Goal: Transaction & Acquisition: Book appointment/travel/reservation

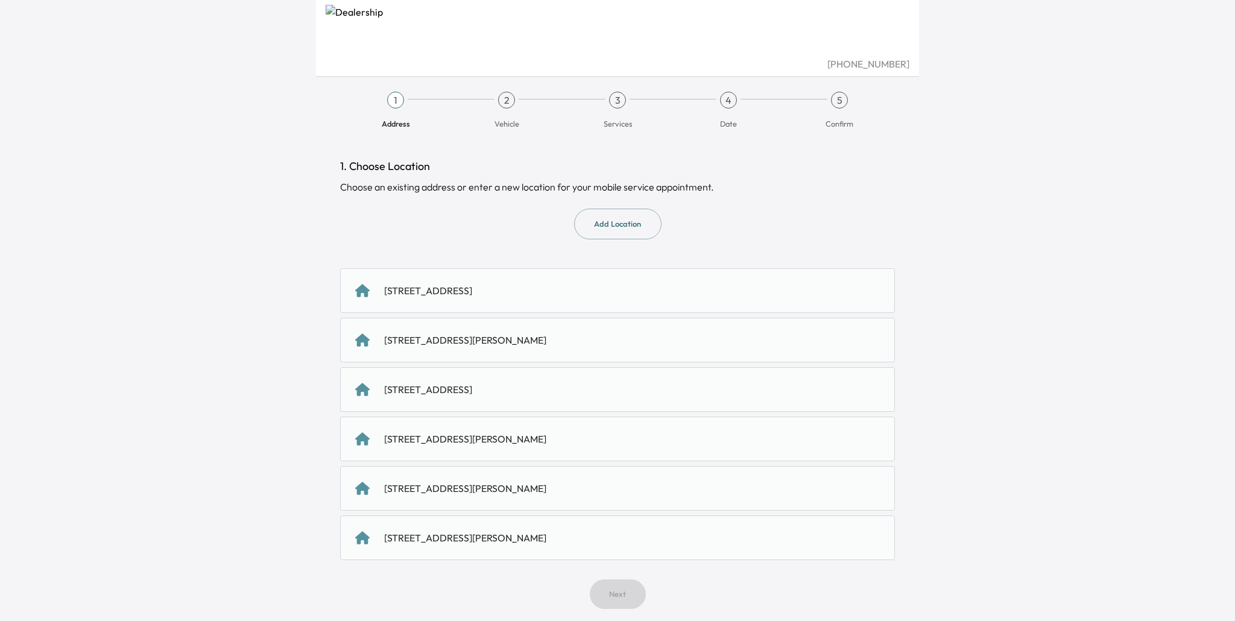
click at [521, 493] on div "[STREET_ADDRESS][PERSON_NAME]" at bounding box center [465, 488] width 162 height 14
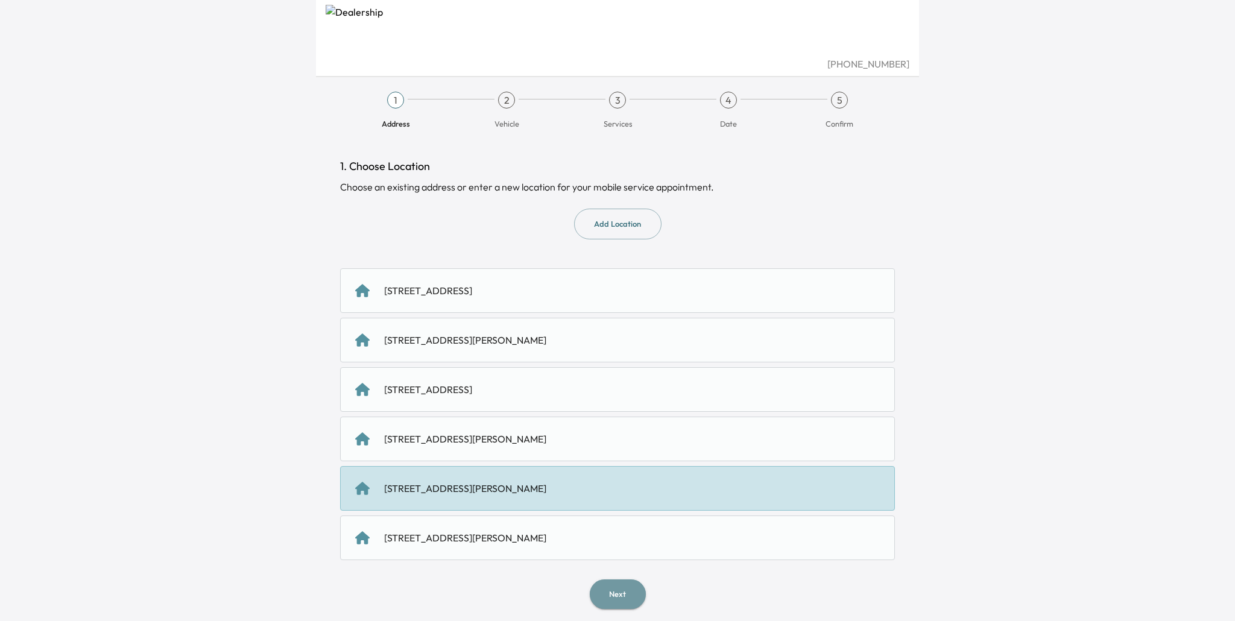
click at [621, 596] on button "Next" at bounding box center [618, 594] width 56 height 30
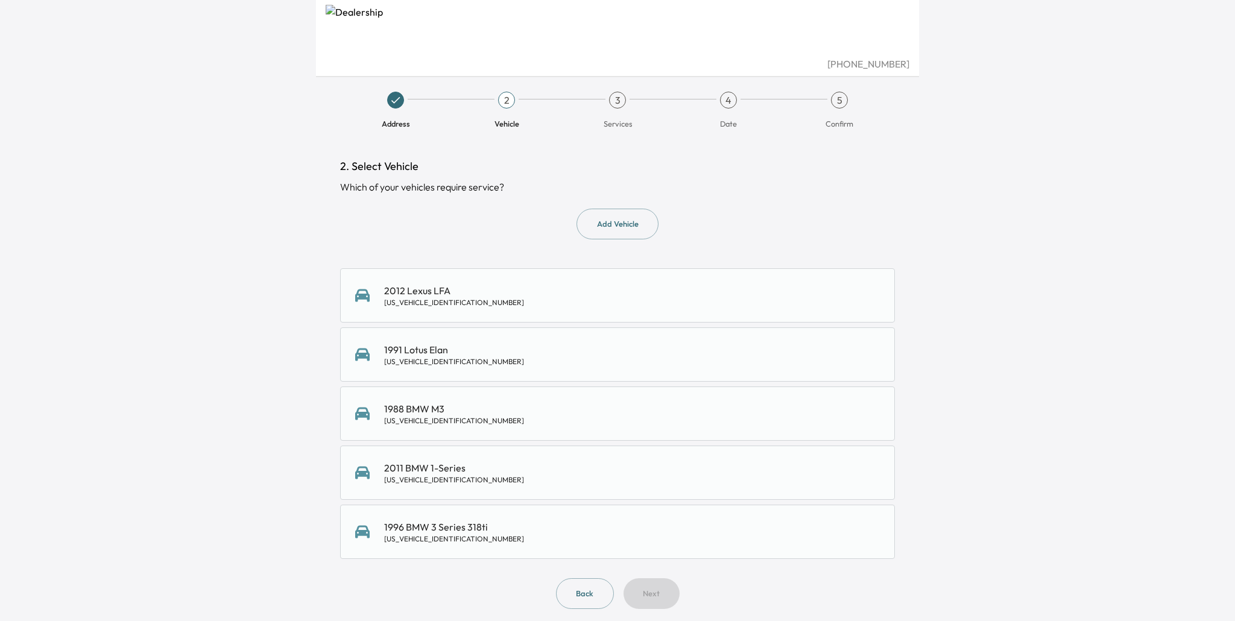
click at [495, 362] on div "1991 Lotus Elan [US_VEHICLE_IDENTIFICATION_NUMBER]" at bounding box center [617, 354] width 525 height 24
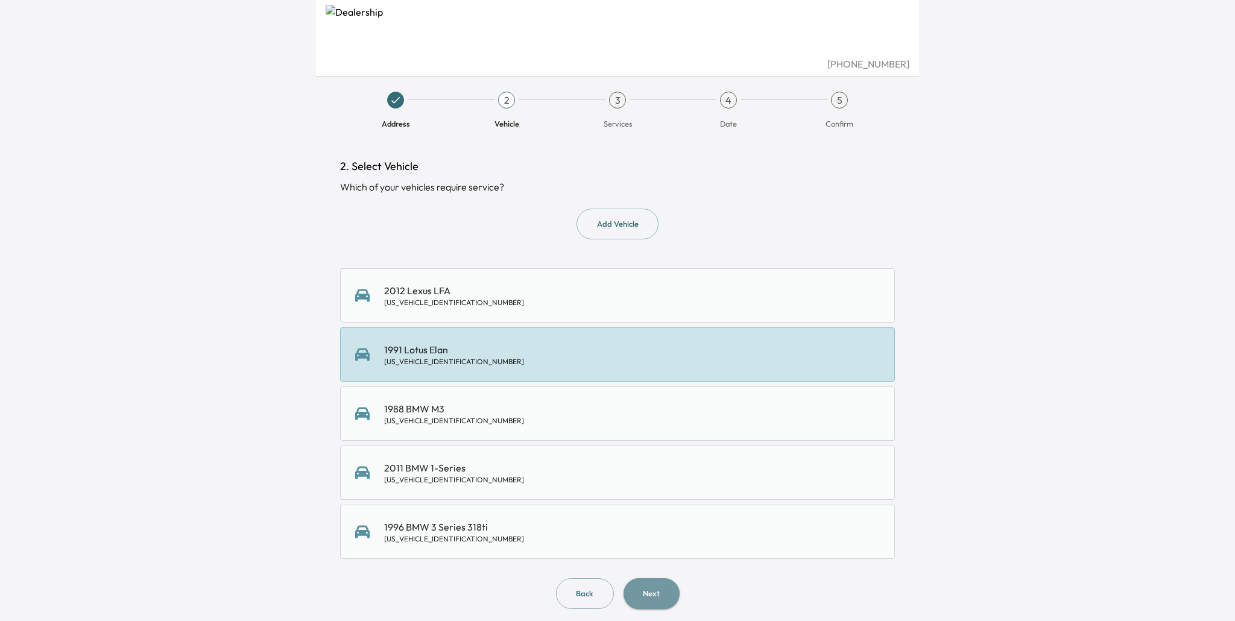
click at [649, 581] on button "Next" at bounding box center [651, 593] width 56 height 31
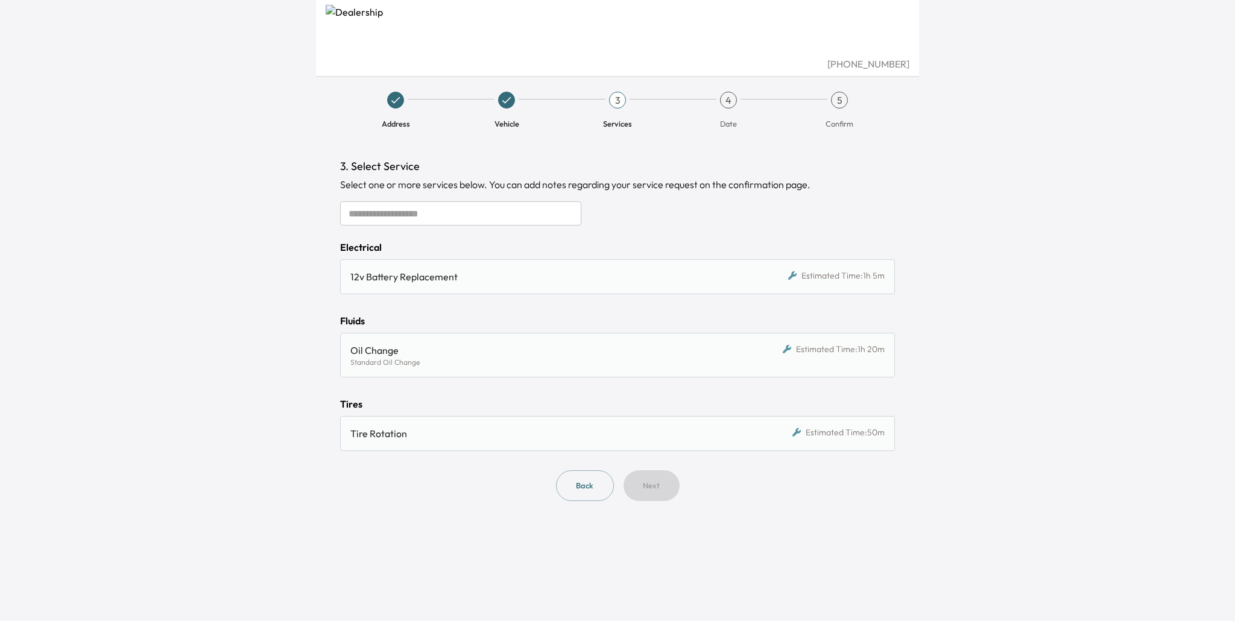
click at [507, 288] on div "12v Battery Replacement Estimated Time: 1h 5m" at bounding box center [617, 276] width 555 height 35
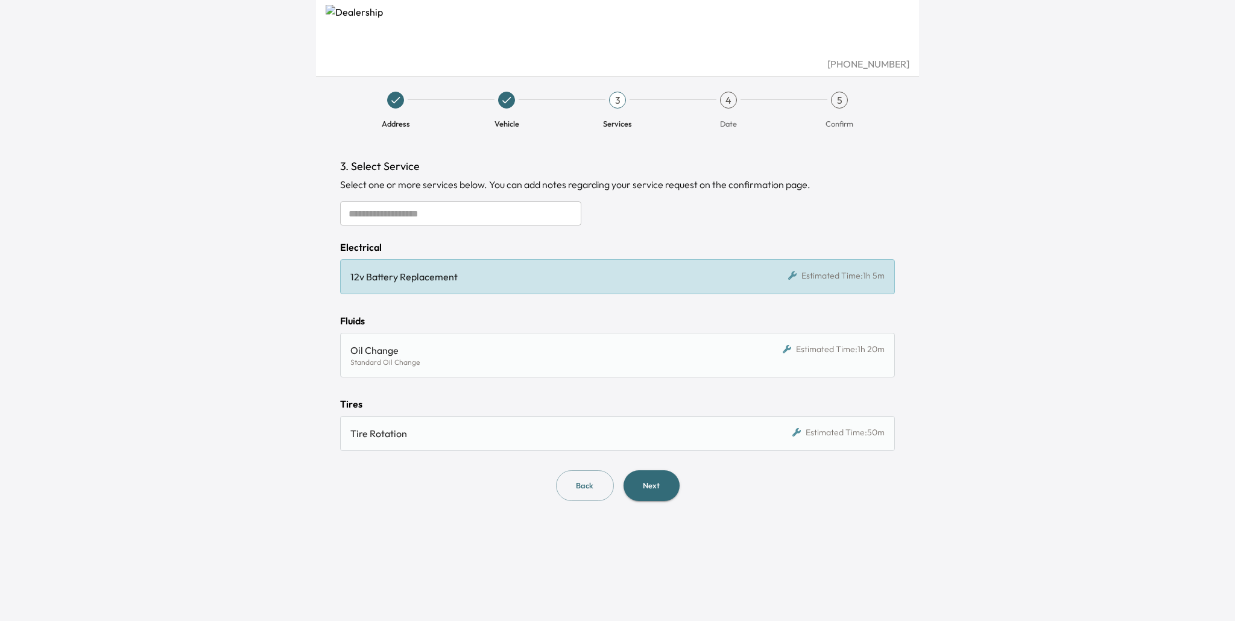
click at [581, 355] on div "Oil Change" at bounding box center [545, 350] width 391 height 14
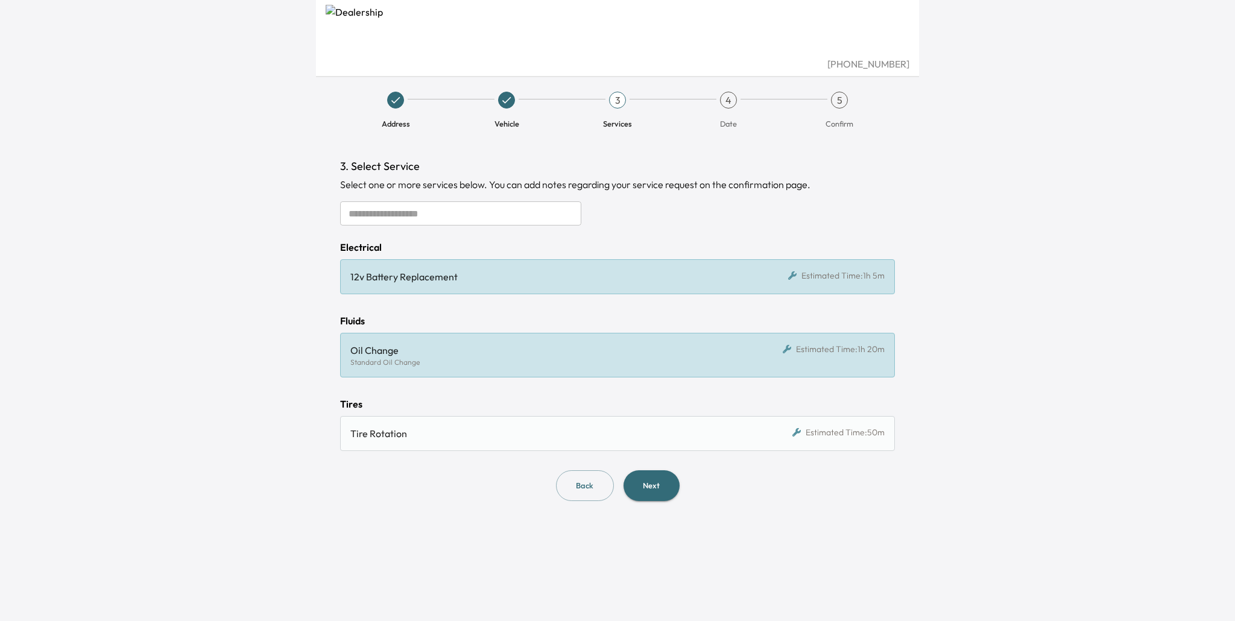
click at [757, 365] on div "Estimated Time: 1h 20m" at bounding box center [818, 355] width 134 height 24
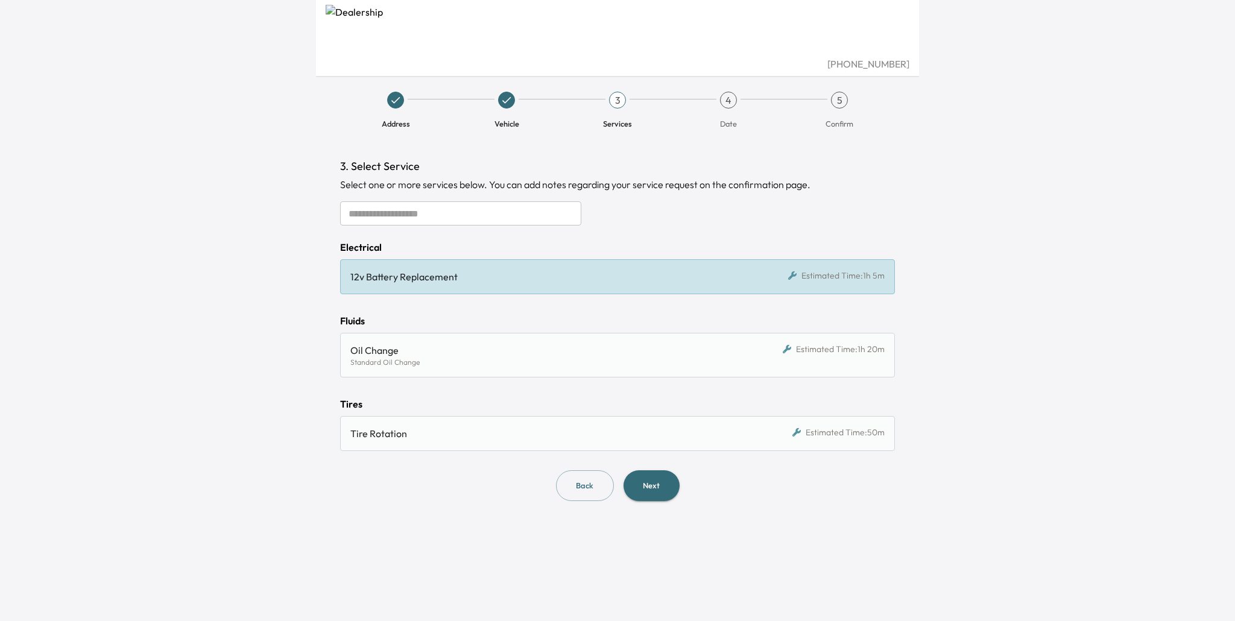
click at [657, 486] on button "Next" at bounding box center [651, 485] width 56 height 31
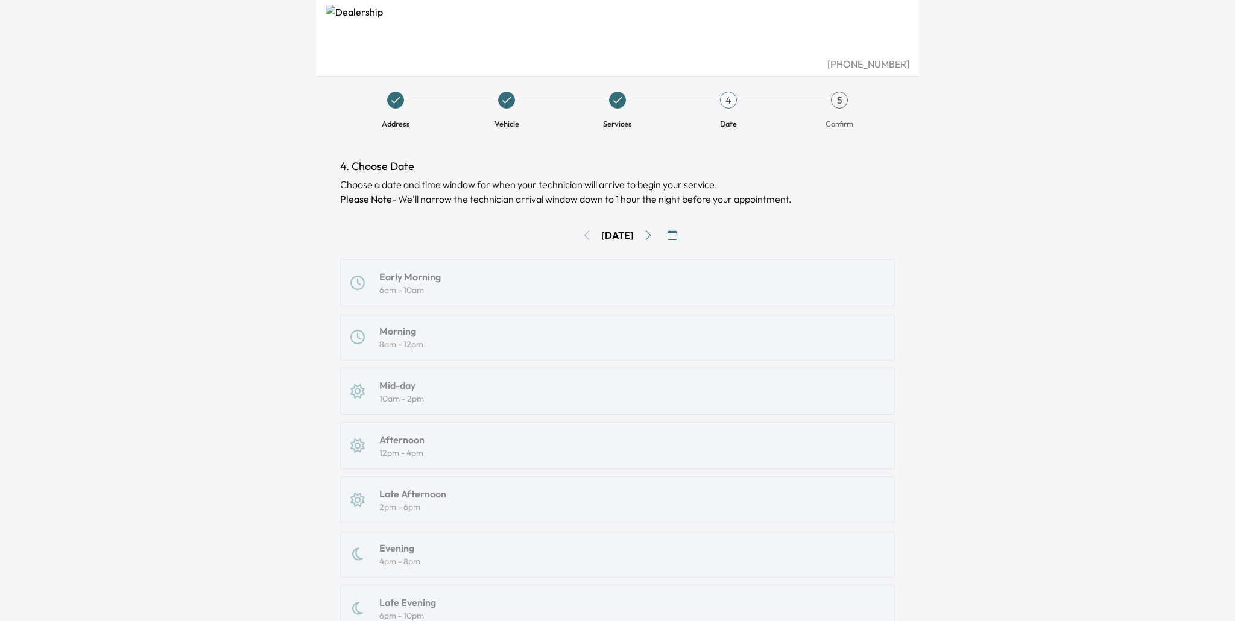
click at [658, 236] on button "Go to next day" at bounding box center [647, 234] width 19 height 19
click at [651, 236] on icon "Go to next day" at bounding box center [648, 235] width 5 height 10
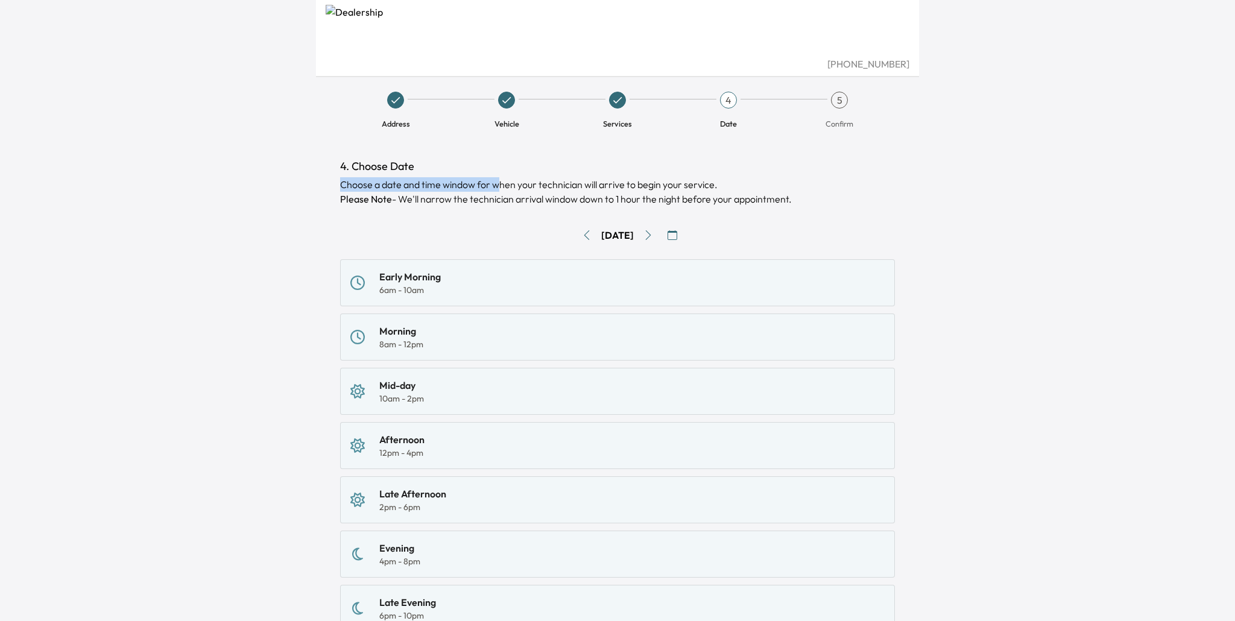
drag, startPoint x: 346, startPoint y: 186, endPoint x: 504, endPoint y: 182, distance: 158.0
click at [504, 182] on div "4. Choose Date Choose a date and time window for when your technician will arri…" at bounding box center [617, 437] width 574 height 596
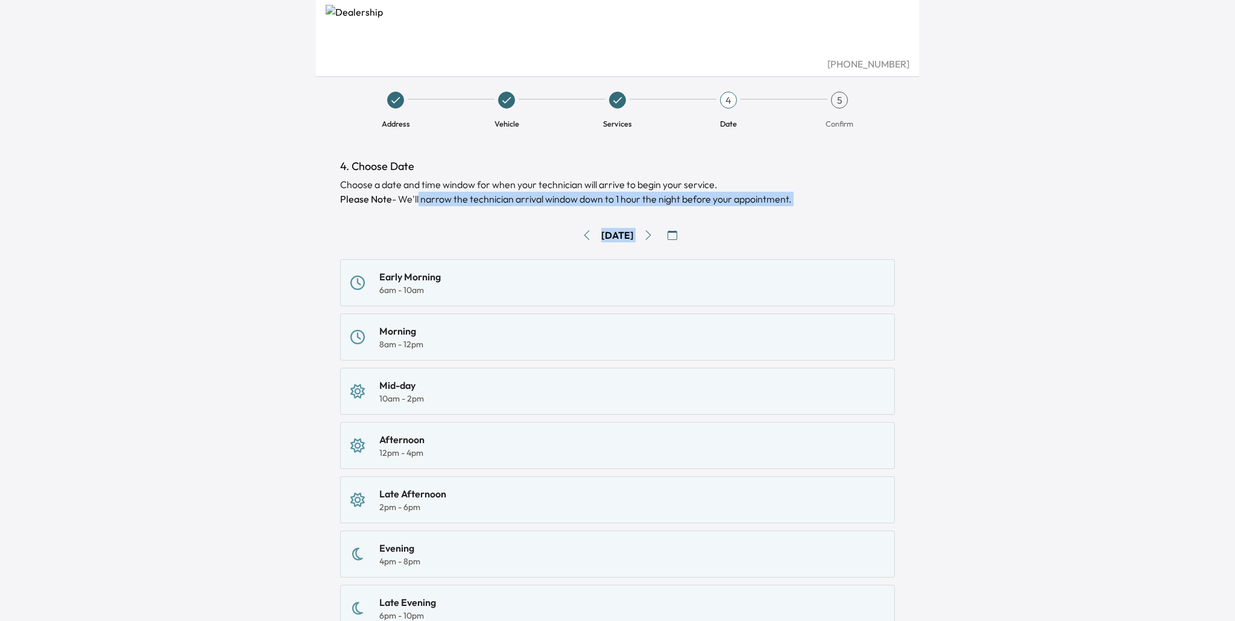
drag, startPoint x: 418, startPoint y: 197, endPoint x: 692, endPoint y: 214, distance: 274.9
click at [692, 214] on div "4. Choose Date Choose a date and time window for when your technician will arri…" at bounding box center [617, 427] width 555 height 538
click at [621, 203] on p "Please Note - We'll narrow the technician arrival window down to 1 hour the nig…" at bounding box center [617, 199] width 555 height 14
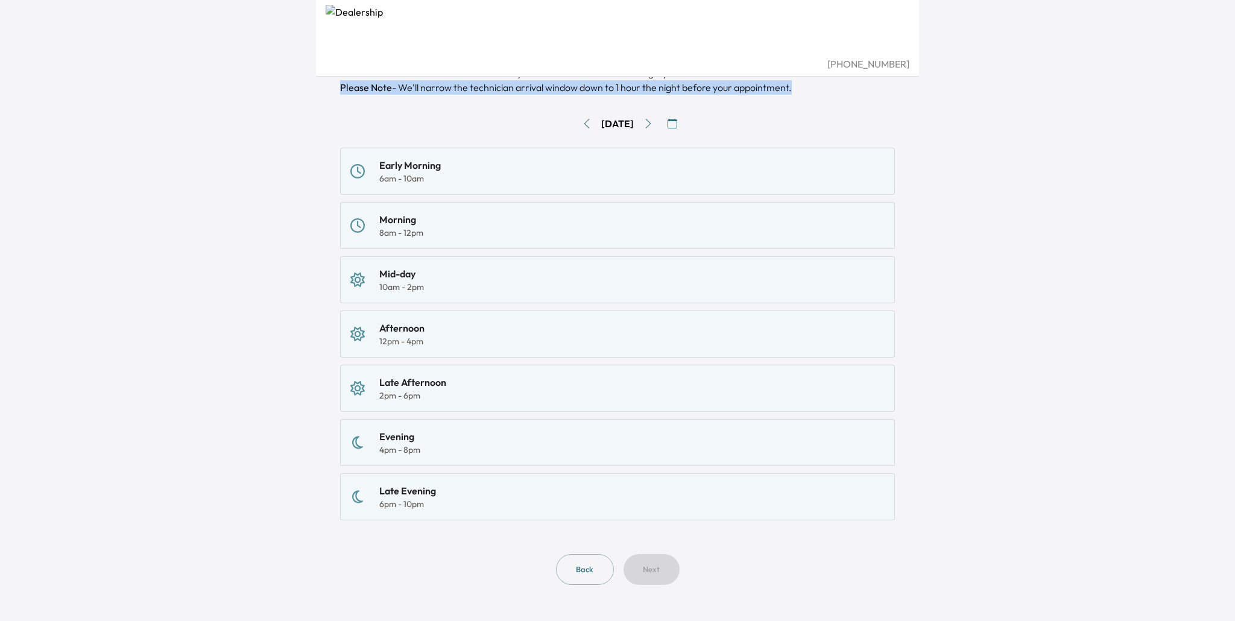
scroll to position [114, 0]
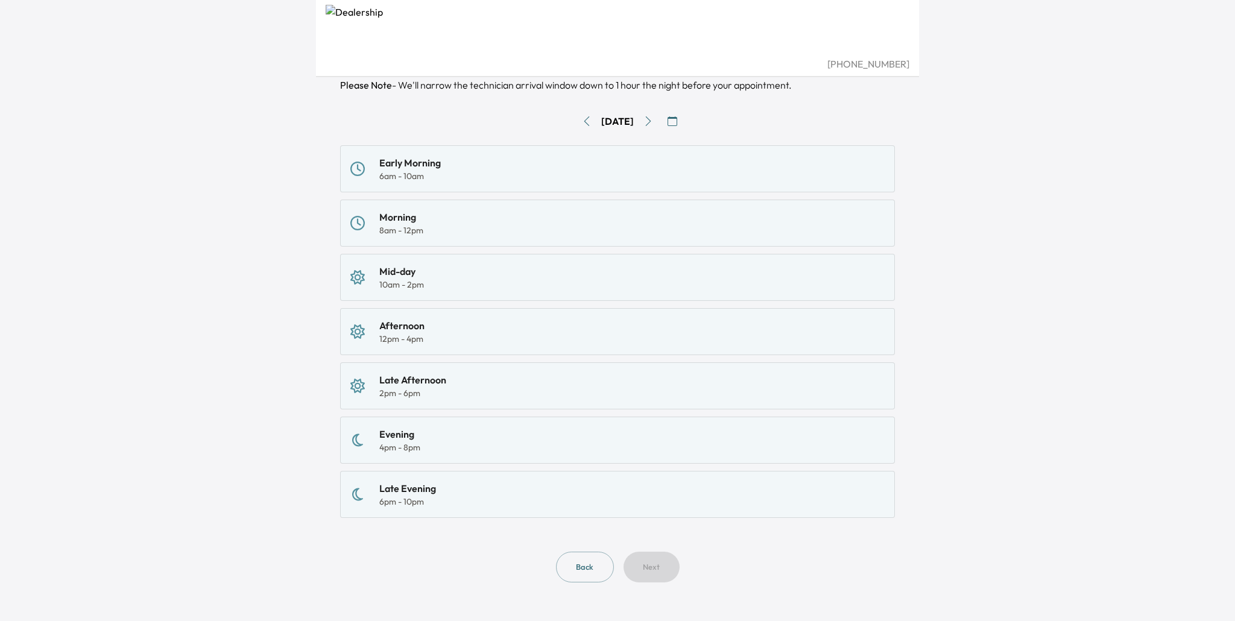
click at [520, 226] on div "Morning 8am - 12pm" at bounding box center [617, 223] width 534 height 27
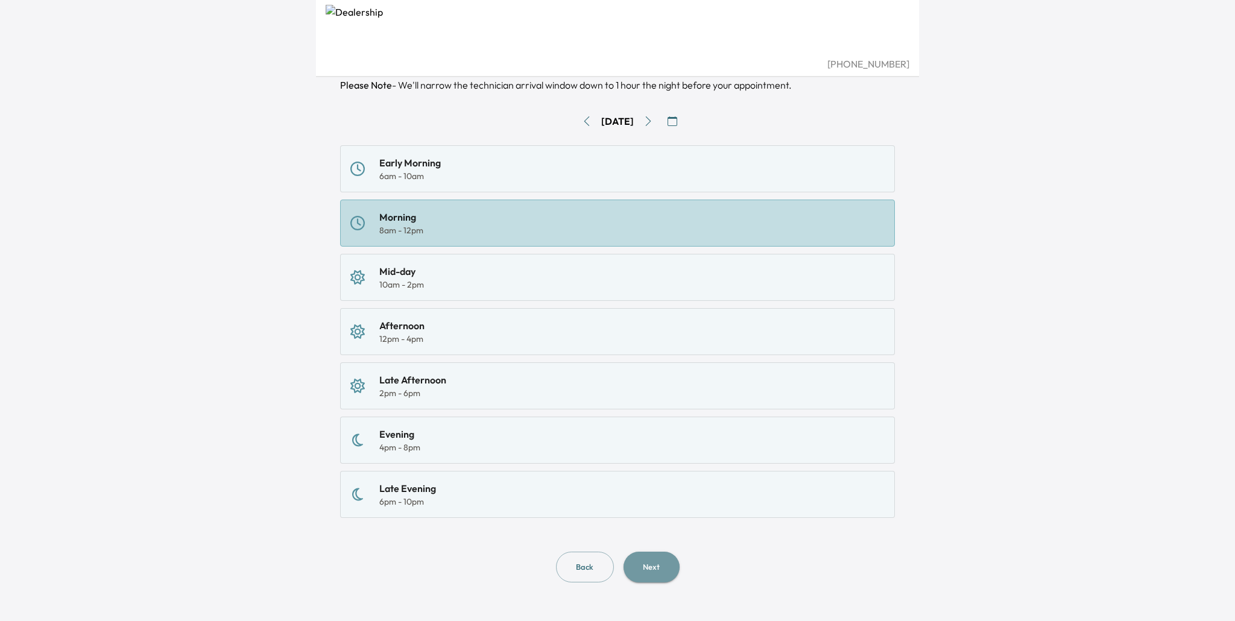
click at [652, 564] on button "Next" at bounding box center [651, 567] width 56 height 31
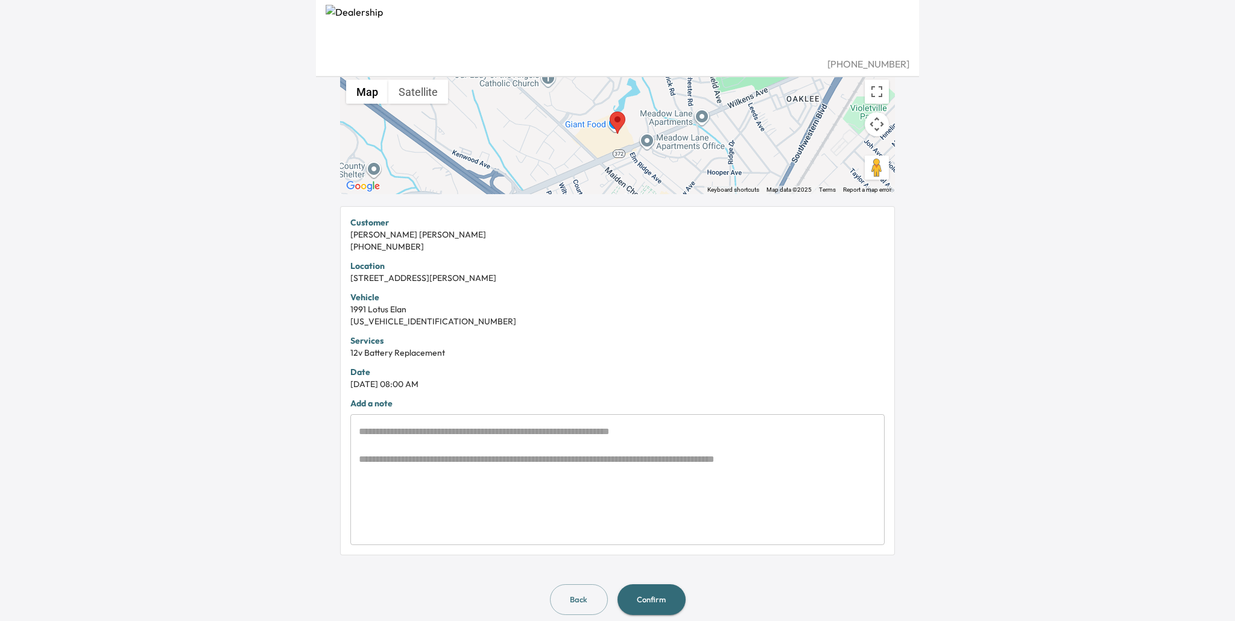
scroll to position [131, 0]
click at [655, 608] on button "Confirm" at bounding box center [651, 599] width 68 height 31
